Goal: Task Accomplishment & Management: Manage account settings

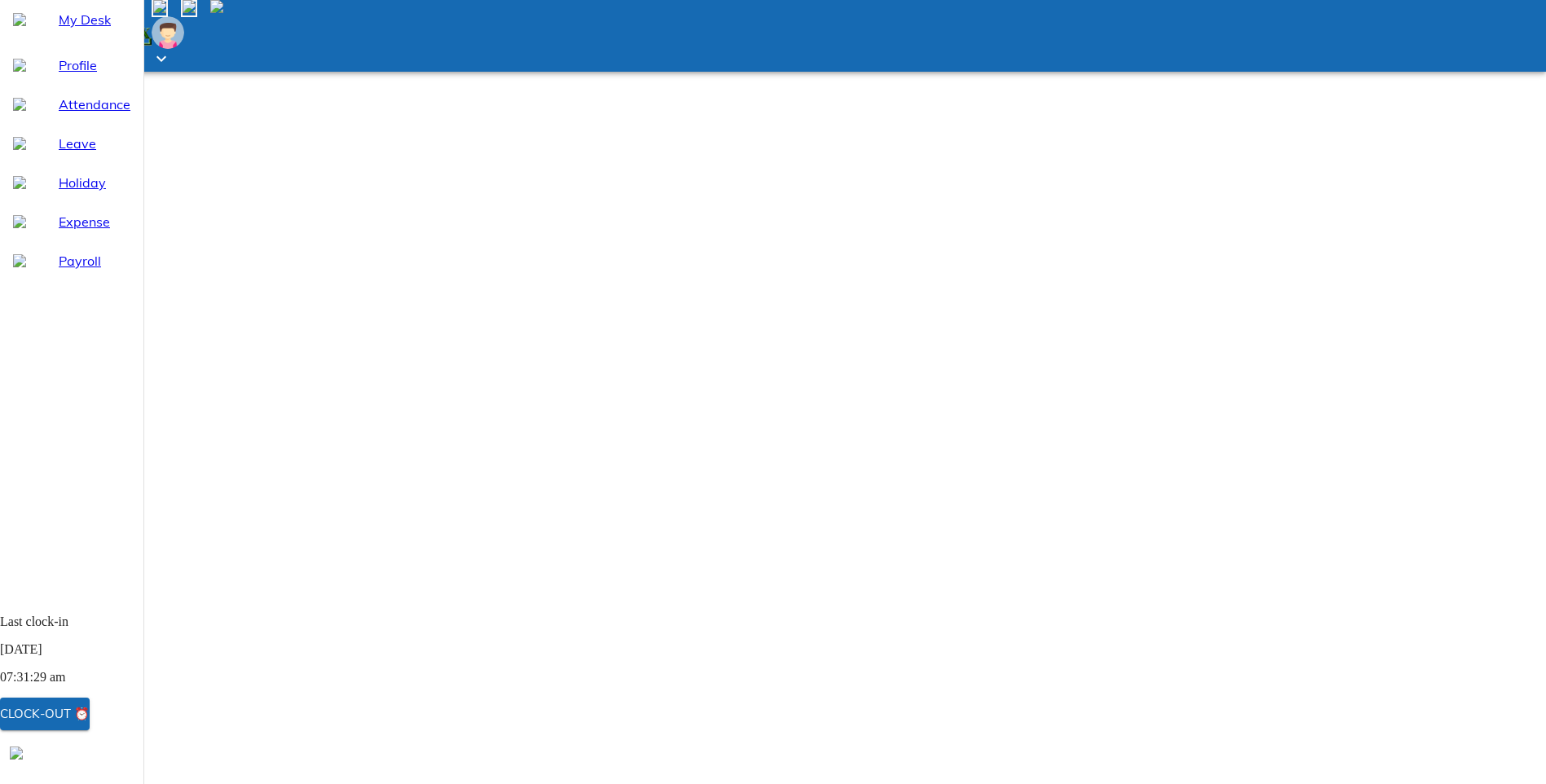
drag, startPoint x: 51, startPoint y: 175, endPoint x: 91, endPoint y: 195, distance: 44.7
click at [59, 153] on span "Leave" at bounding box center [94, 143] width 72 height 20
select select "9"
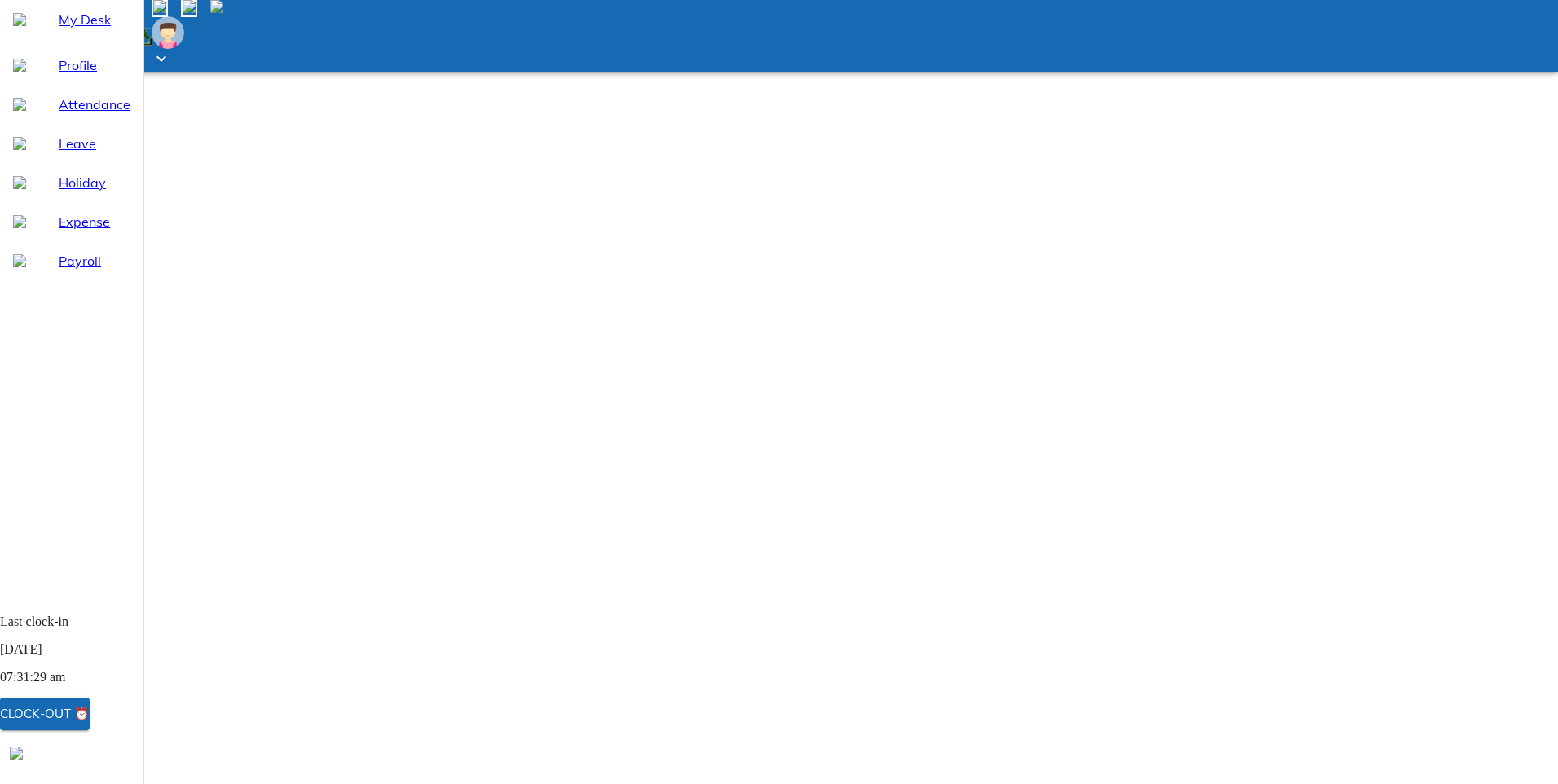
click at [93, 114] on span "Attendance" at bounding box center [94, 104] width 72 height 20
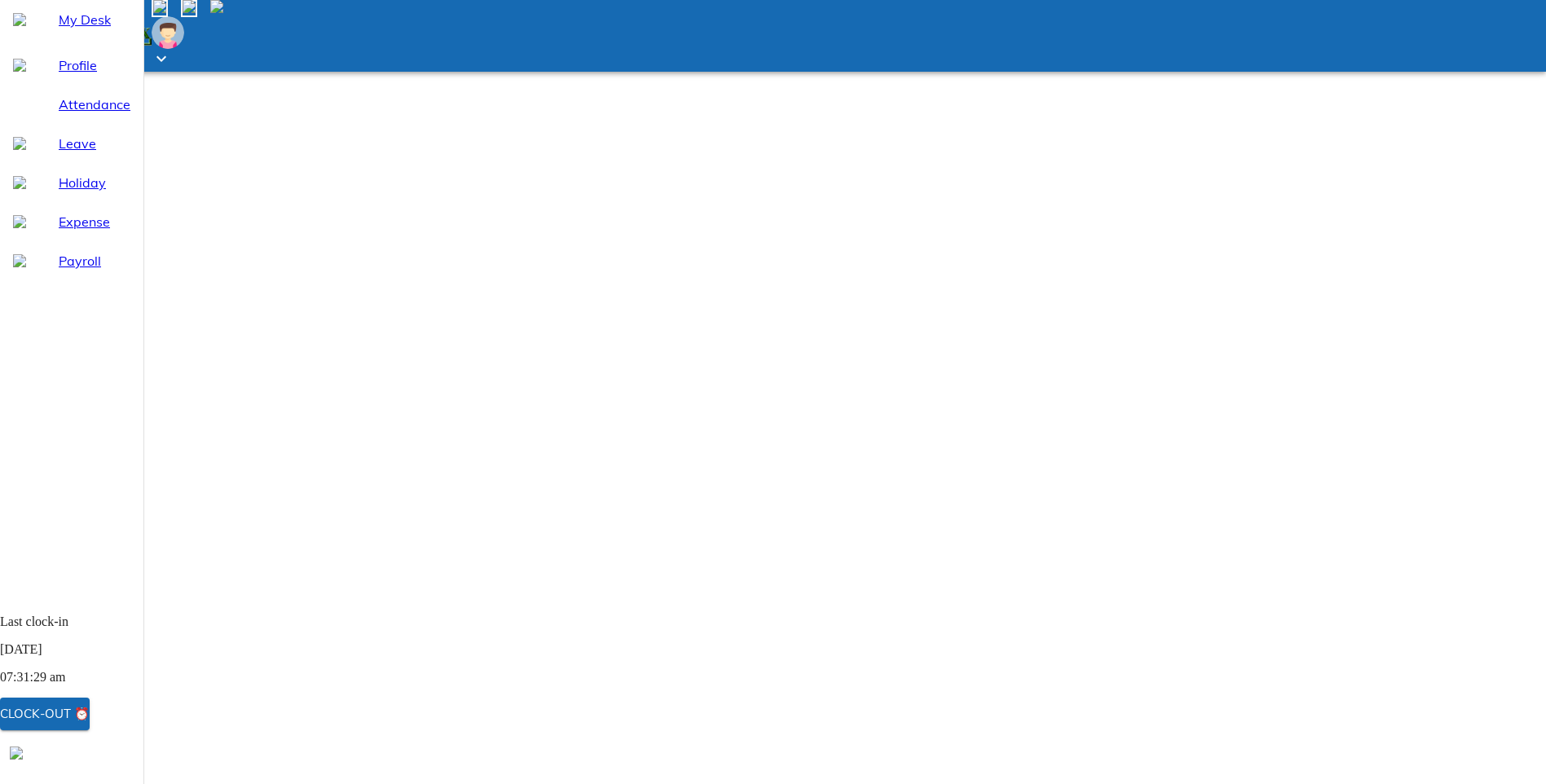
select select "9"
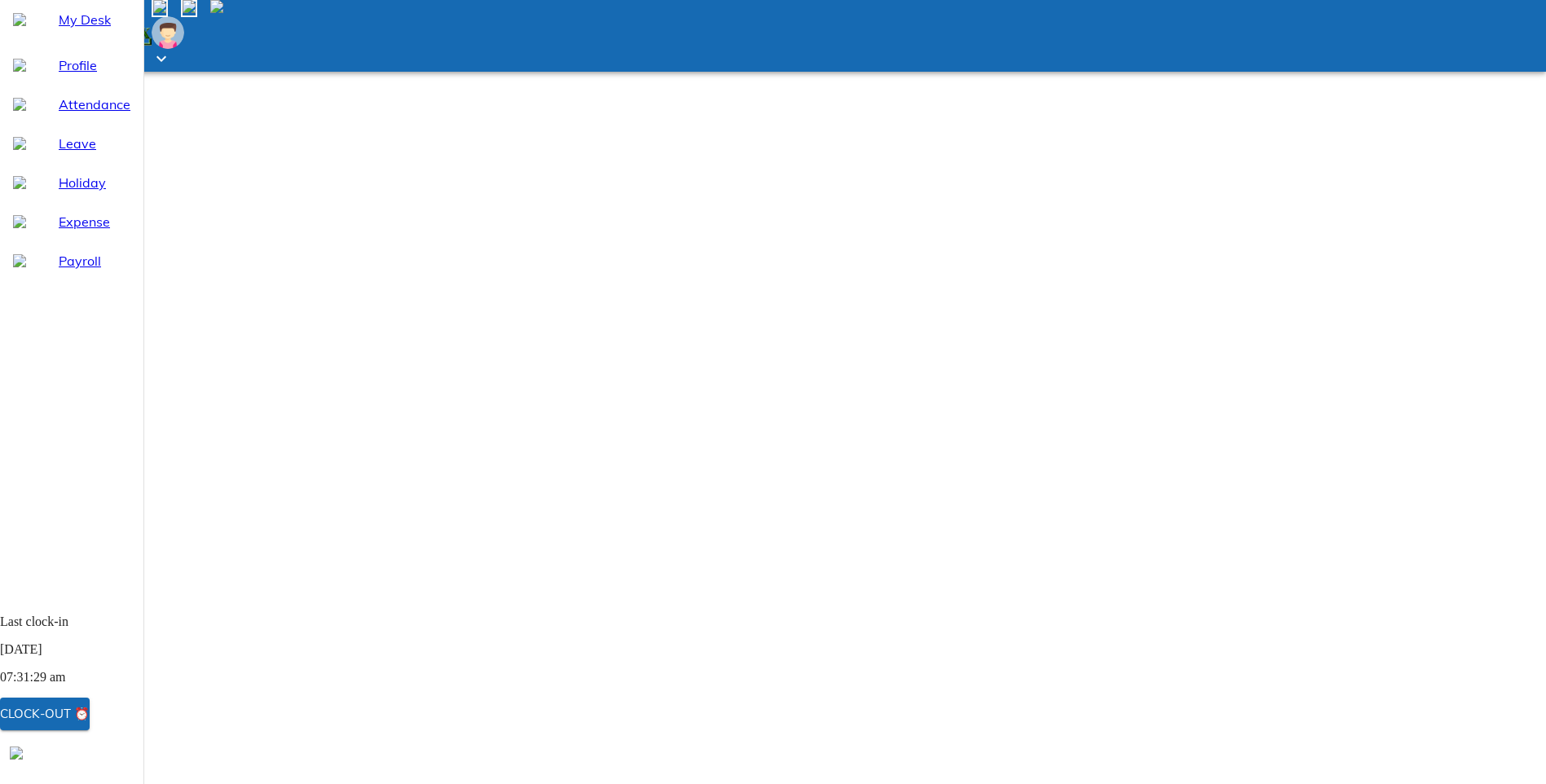
type input "[DATE]"
type input "24"
type input "9"
type input "2025"
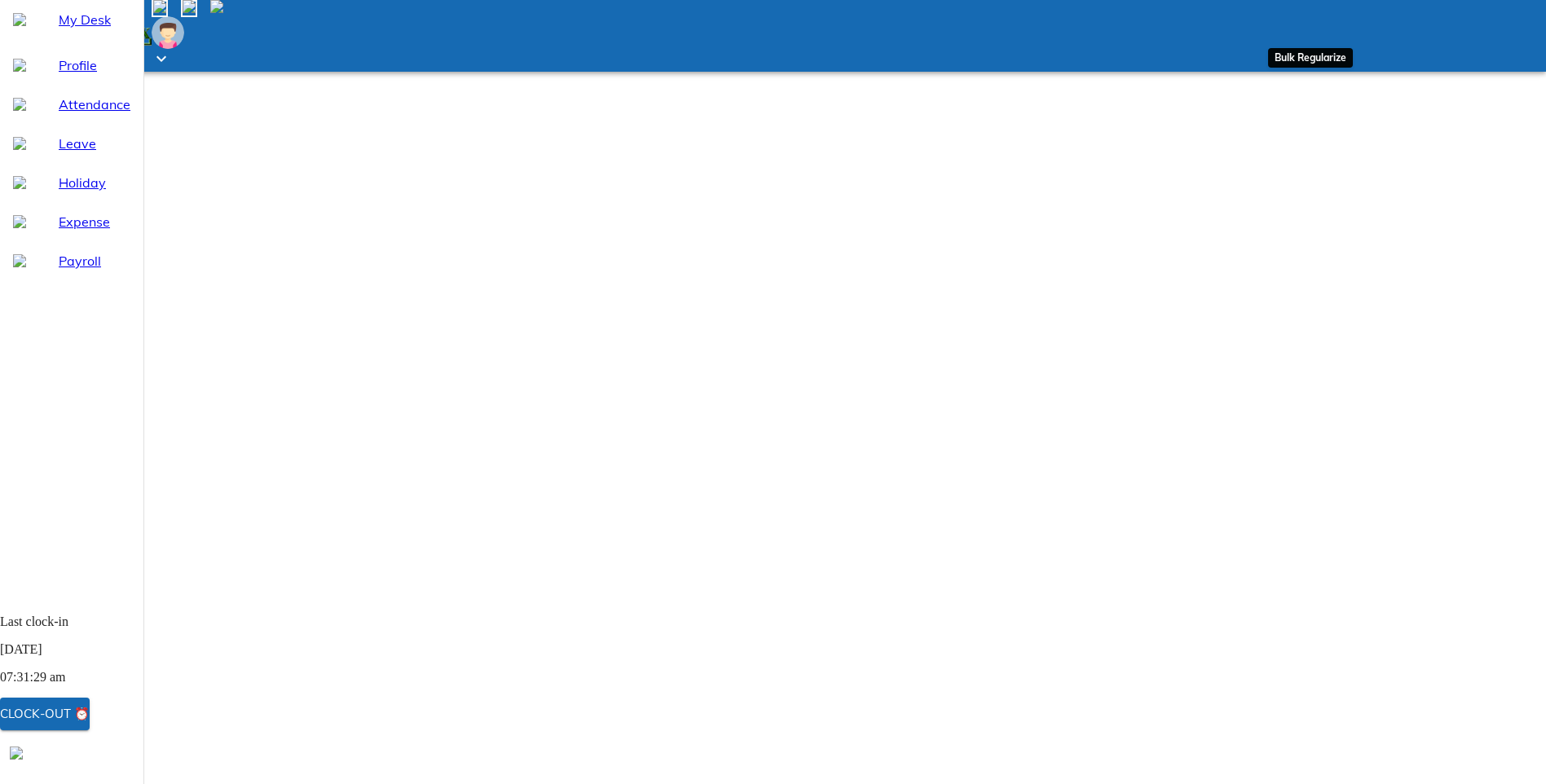
drag, startPoint x: 1175, startPoint y: 20, endPoint x: 1246, endPoint y: 33, distance: 72.2
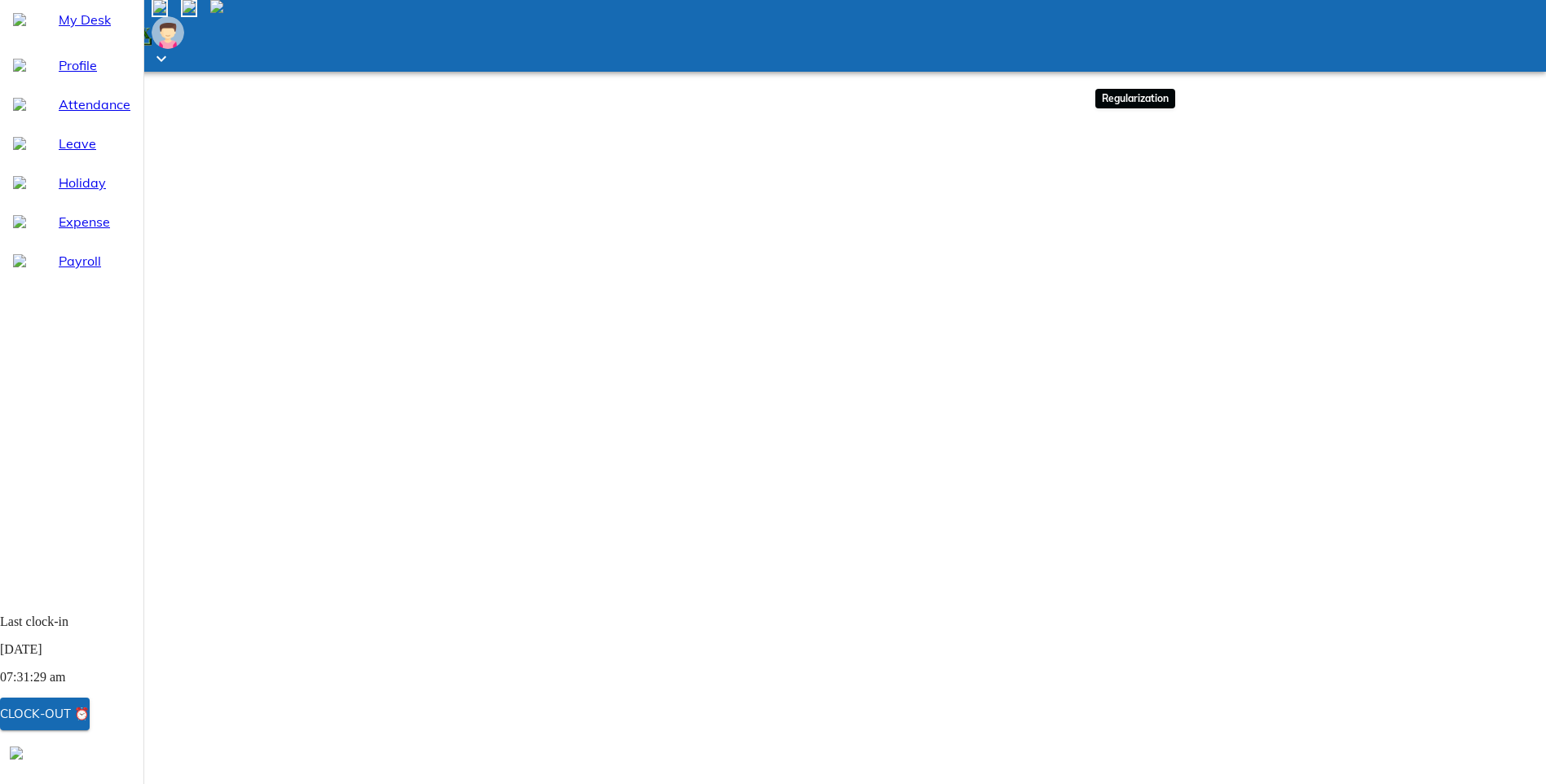
drag, startPoint x: 1508, startPoint y: 171, endPoint x: 1515, endPoint y: 176, distance: 8.6
type input "[DATE]"
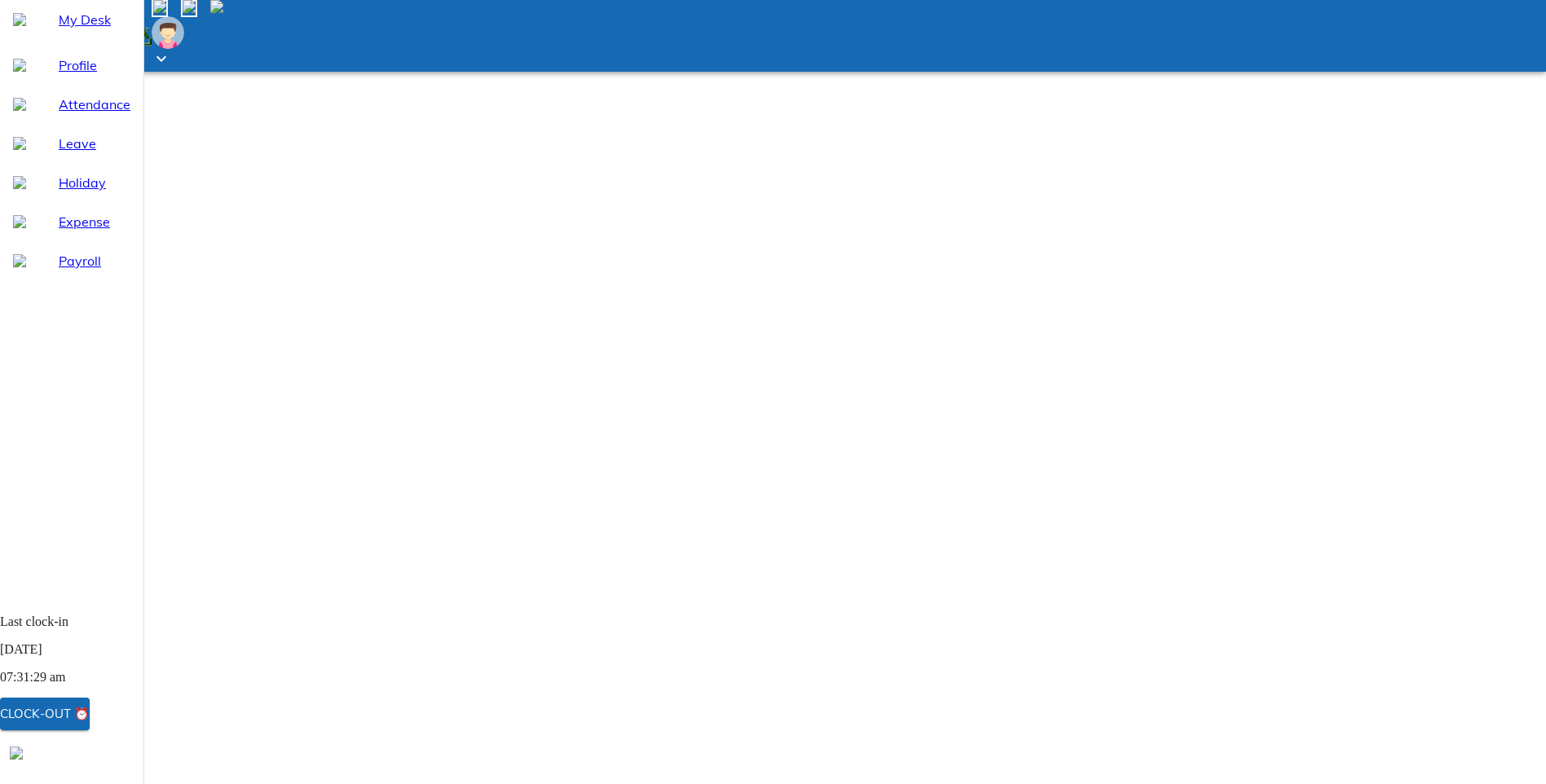
type input "24"
type input "9"
type input "2025"
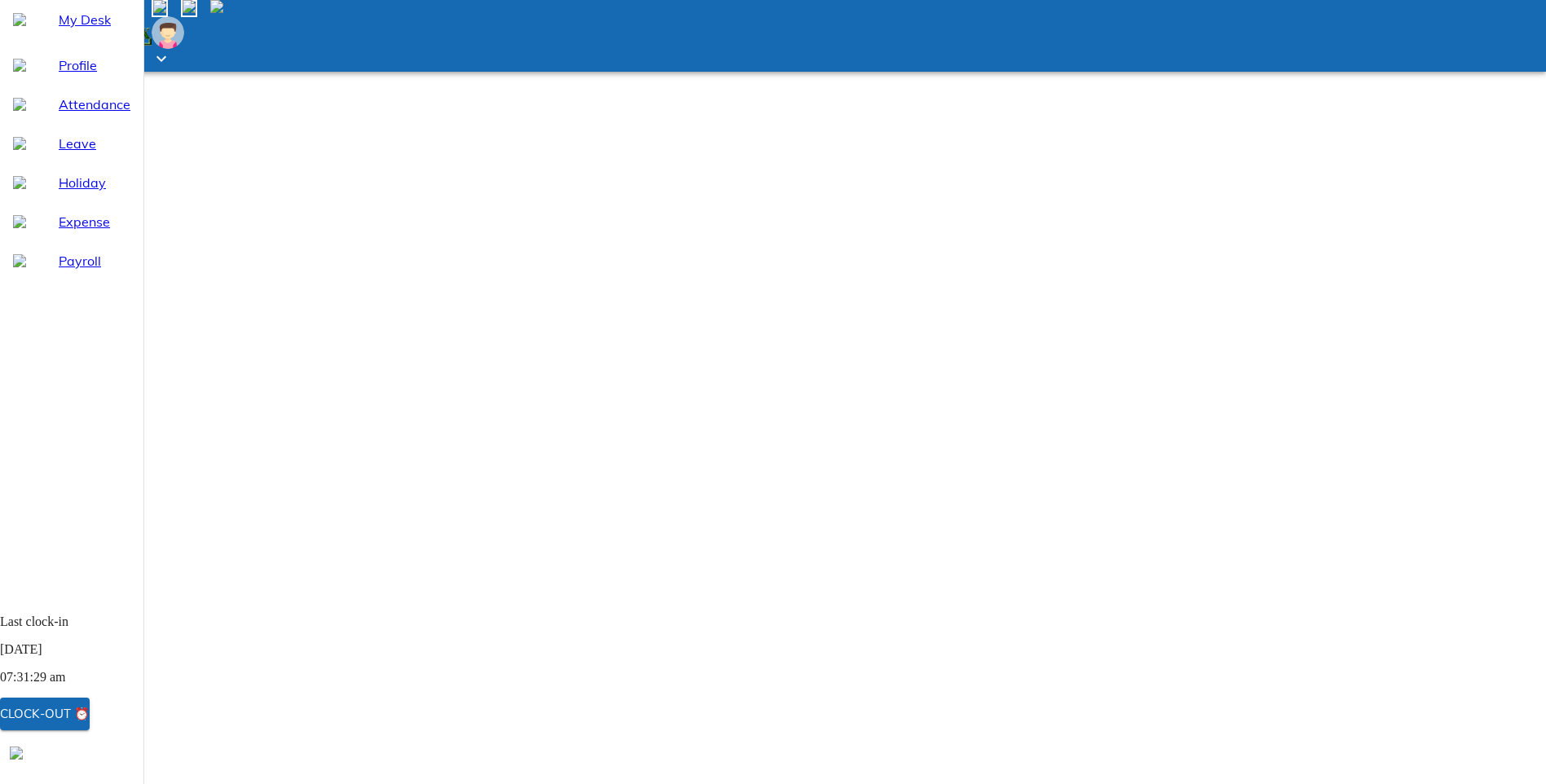
type textarea "x"
type textarea "L"
type textarea "x"
type textarea "La"
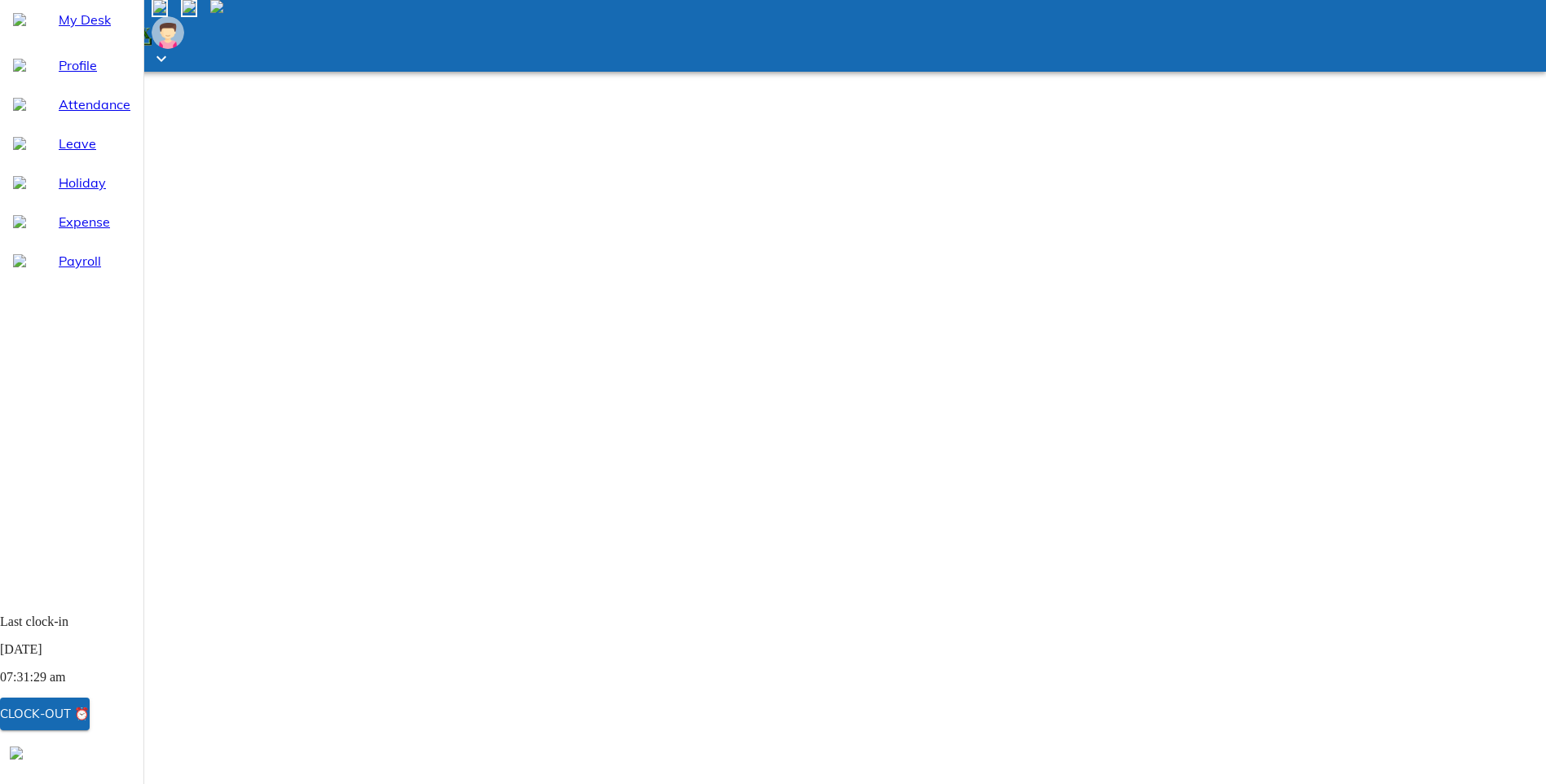
type textarea "x"
type textarea "Lat"
type textarea "x"
type textarea "Late"
type textarea "x"
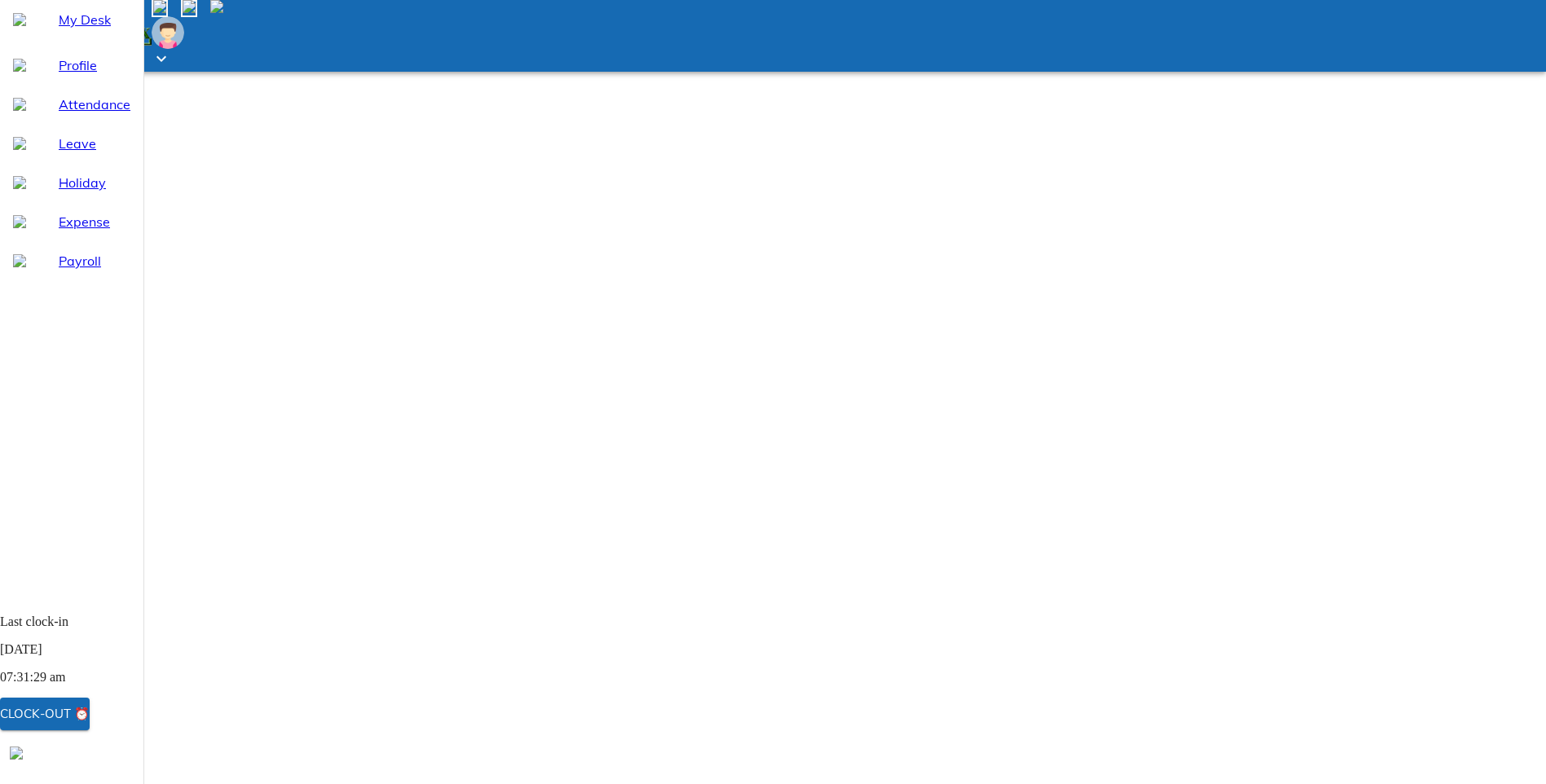
type textarea "Late"
type textarea "x"
type textarea "Late d"
type textarea "x"
type textarea "Late du"
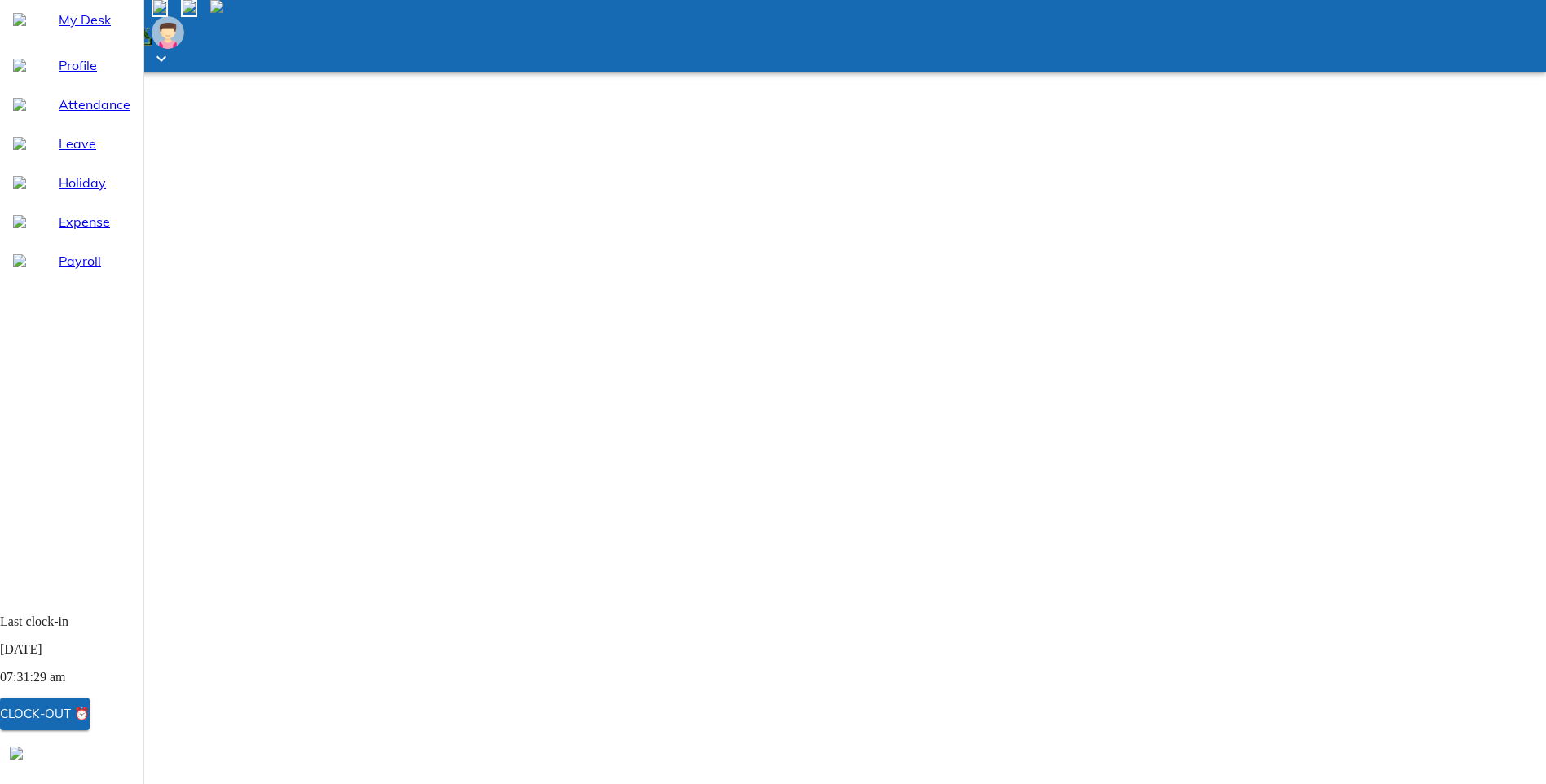
type textarea "x"
type textarea "Late due"
type textarea "x"
type textarea "Late due"
type textarea "x"
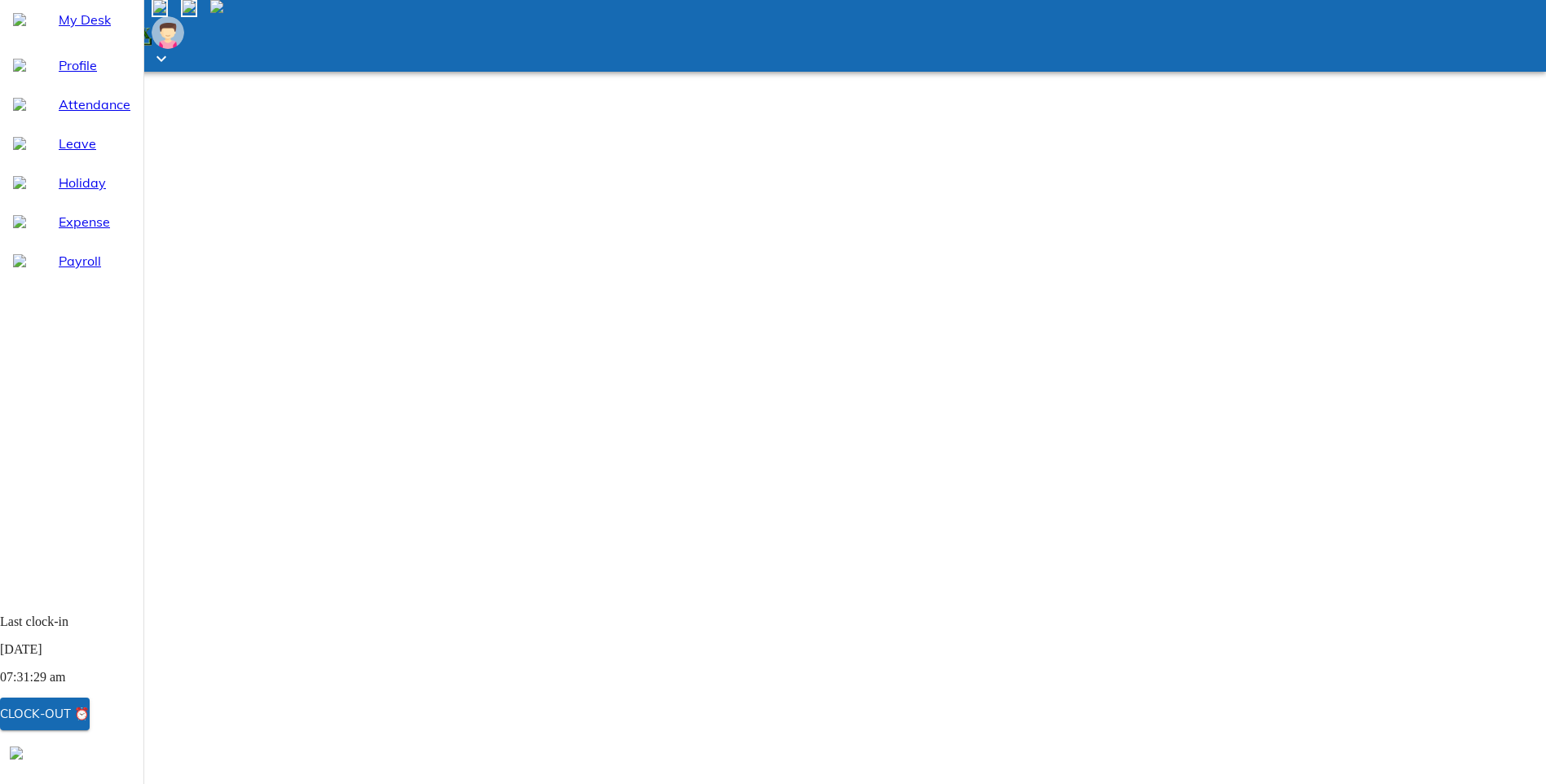
type textarea "Late due t"
type textarea "x"
type textarea "Late due to"
type textarea "x"
type textarea "Late due to"
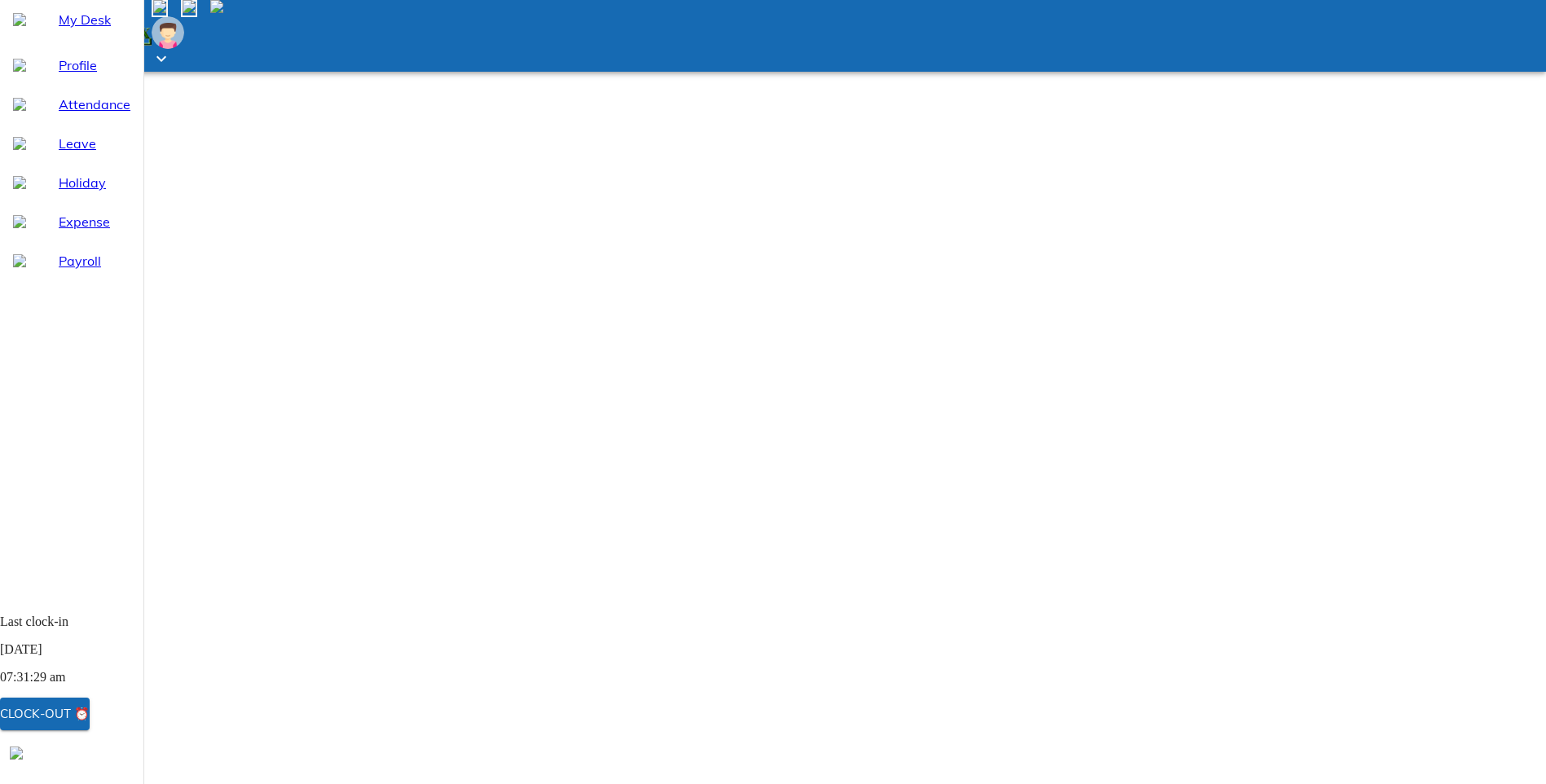
type textarea "x"
type textarea "Late due to"
type textarea "x"
paste textarea "uncertain reason"
type textarea "Late due to uncertain reason"
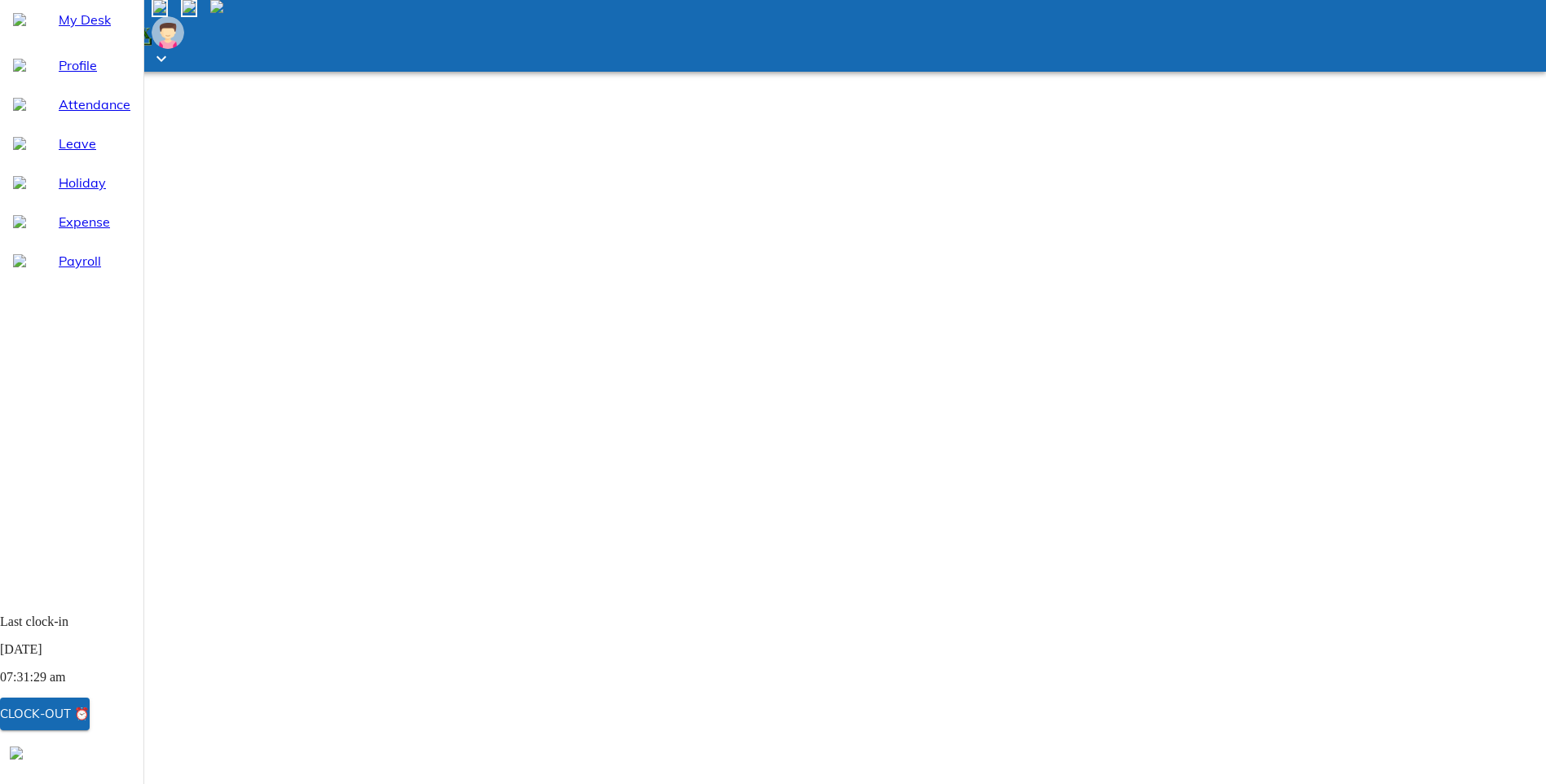
type textarea "x"
type textarea "Late due to uncertain reason"
type textarea "x"
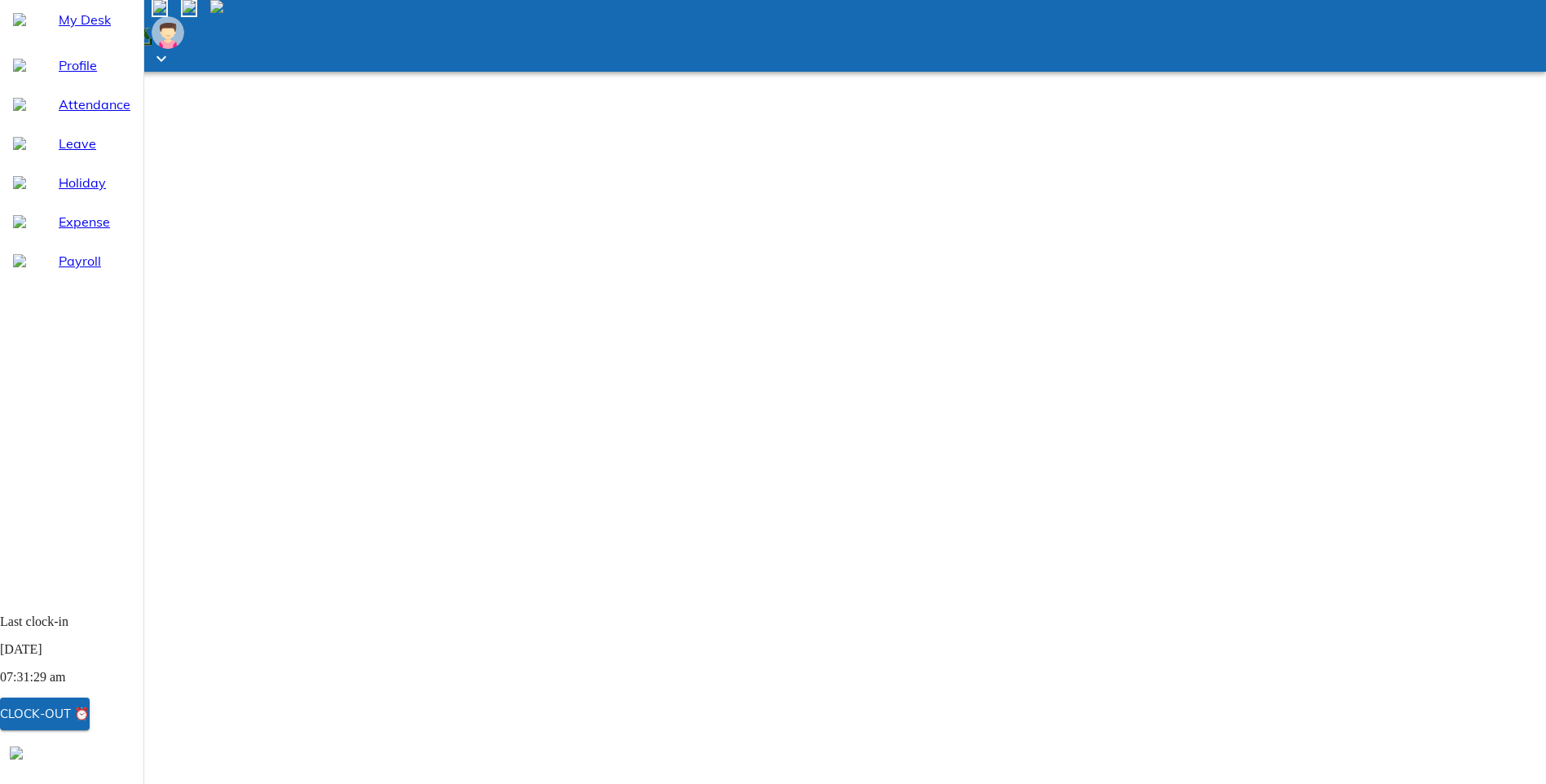
scroll to position [0, 0]
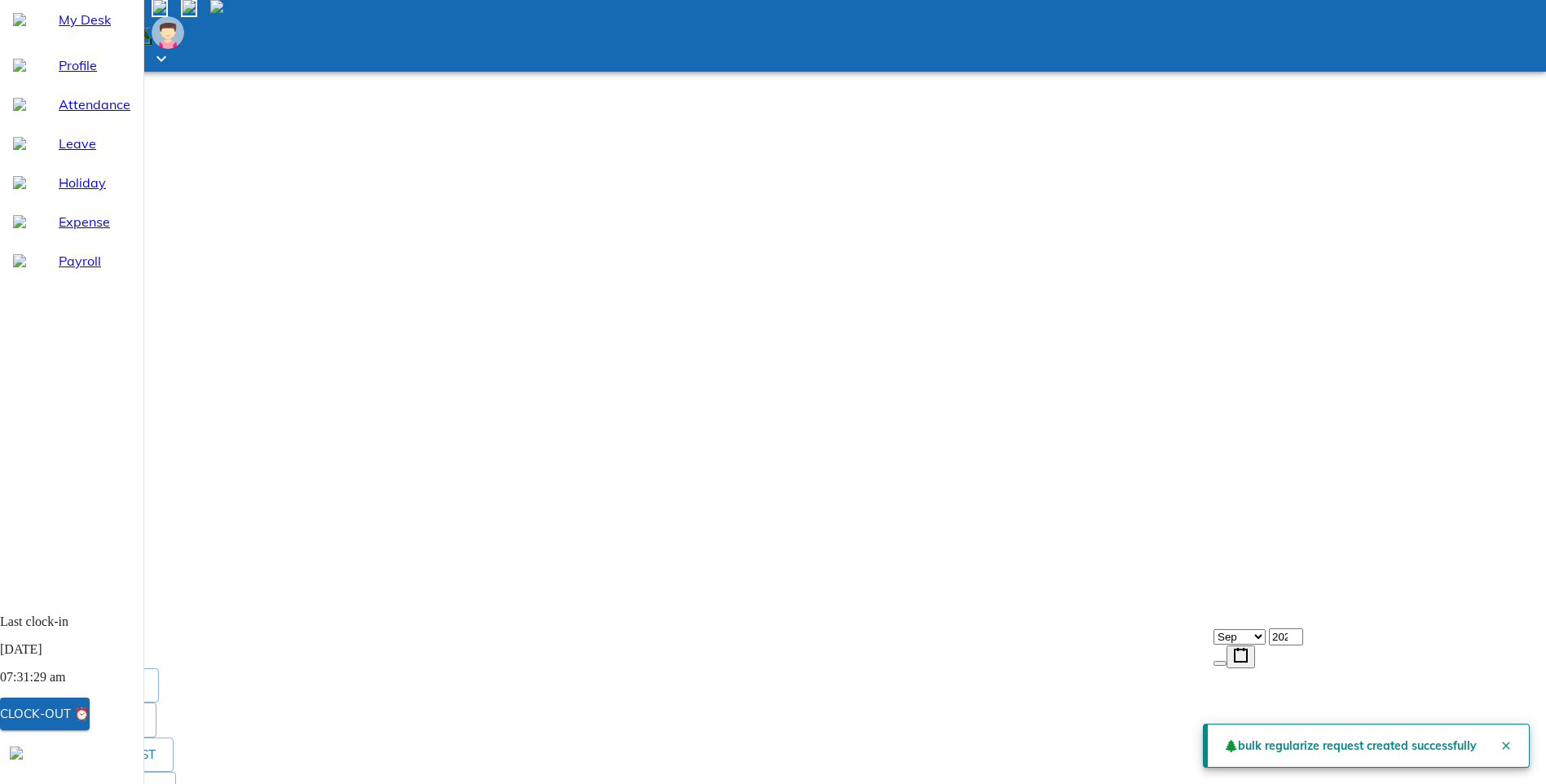
scroll to position [245, 0]
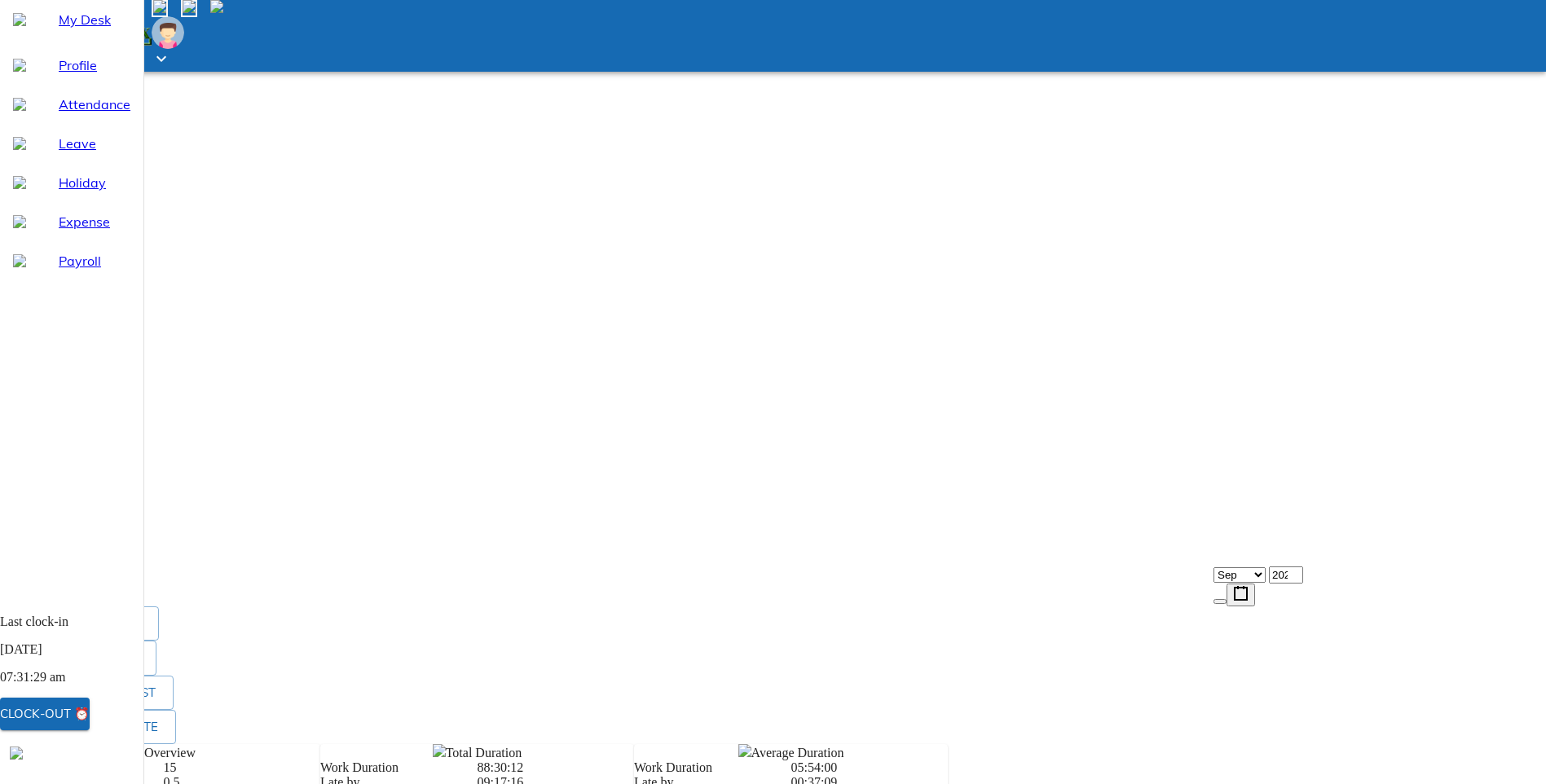
click at [59, 153] on span "Leave" at bounding box center [94, 143] width 72 height 20
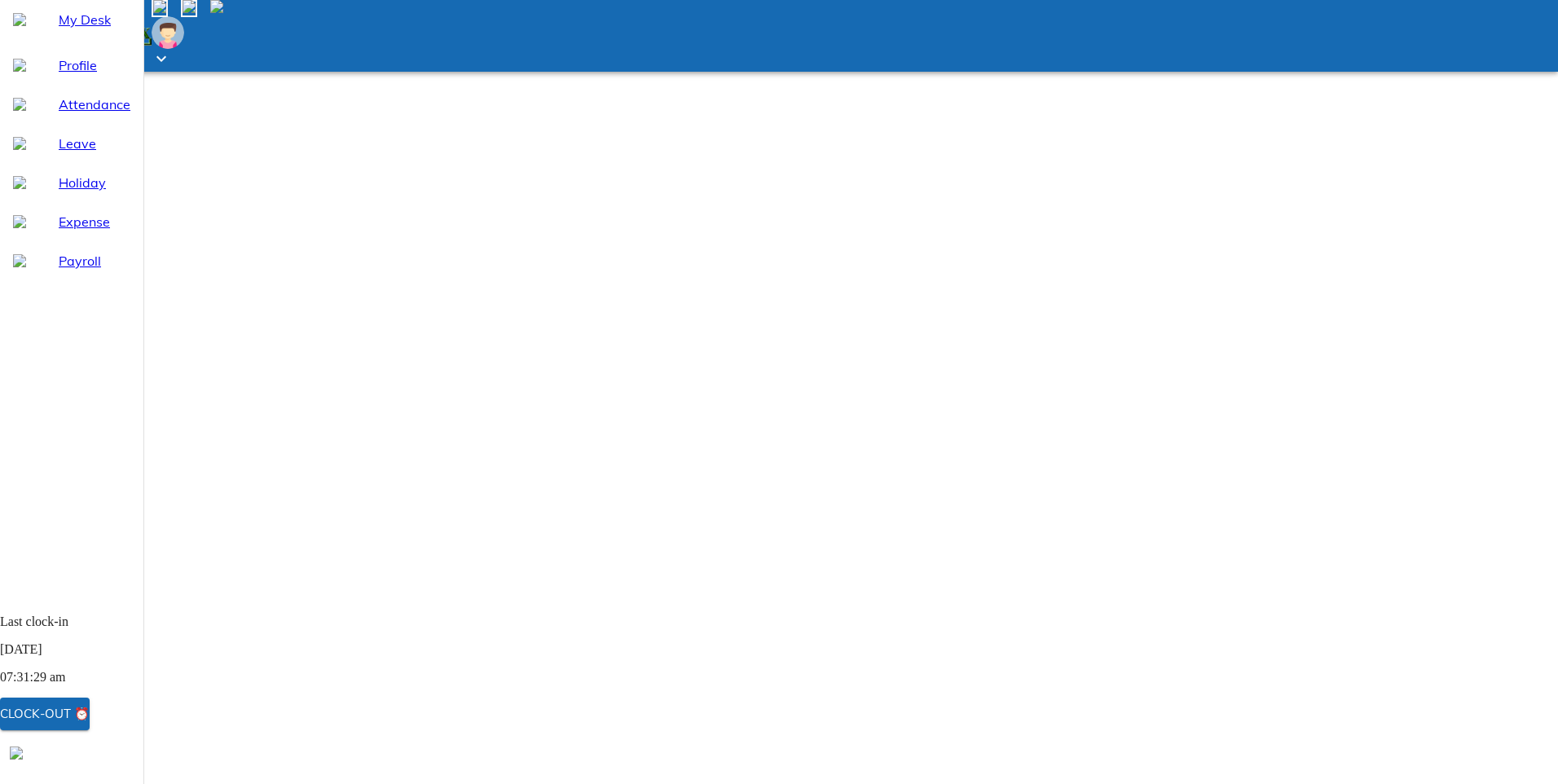
select select "9"
